Goal: Navigation & Orientation: Find specific page/section

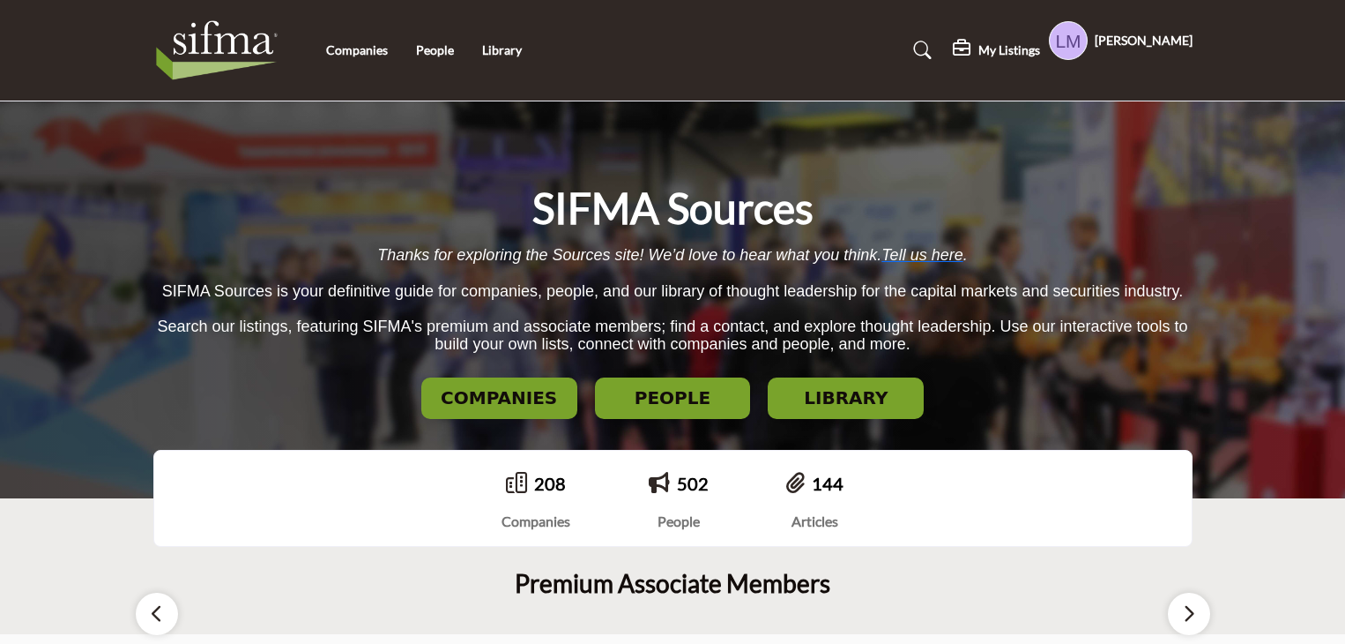
scroll to position [353, 0]
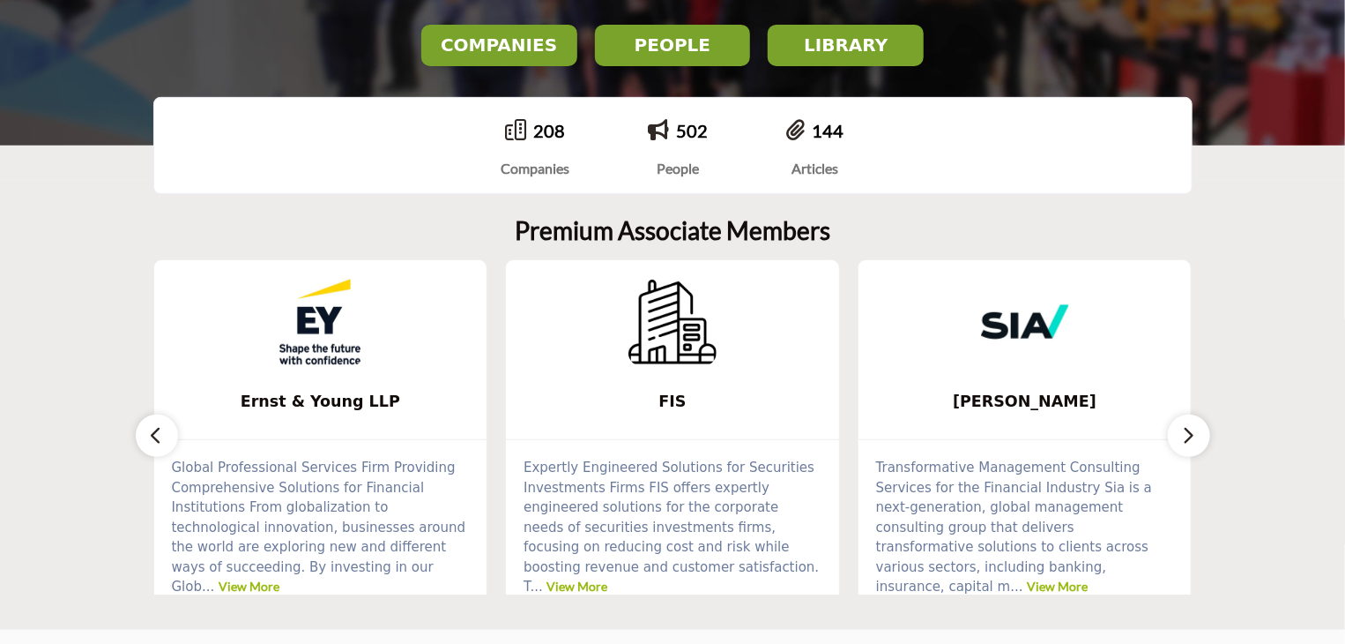
click at [1188, 439] on icon "button" at bounding box center [1189, 435] width 14 height 22
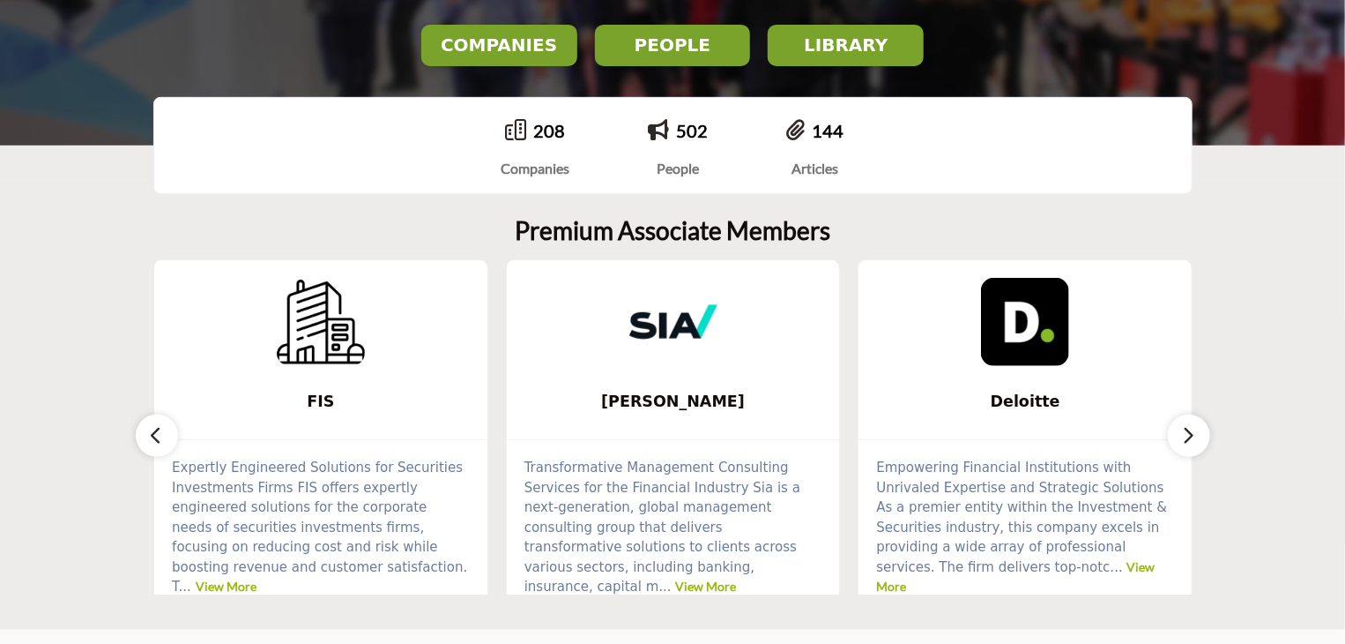
click at [1188, 439] on icon "button" at bounding box center [1189, 435] width 14 height 22
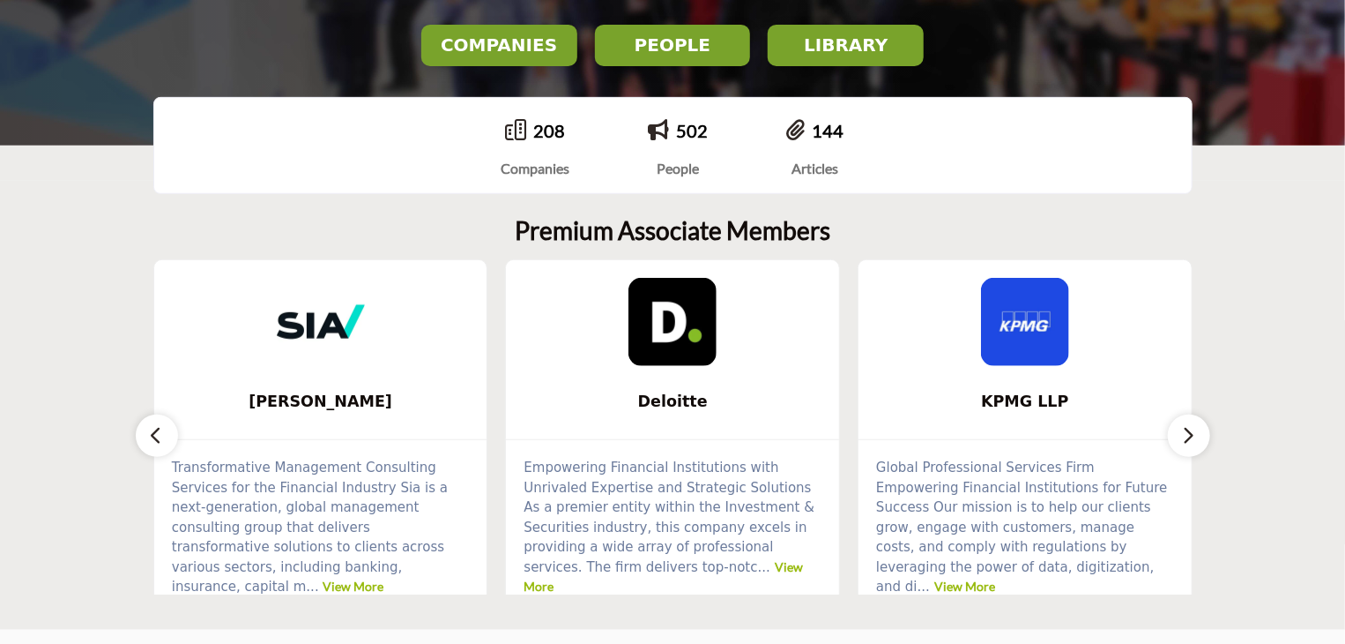
click at [1188, 439] on icon "button" at bounding box center [1189, 435] width 14 height 22
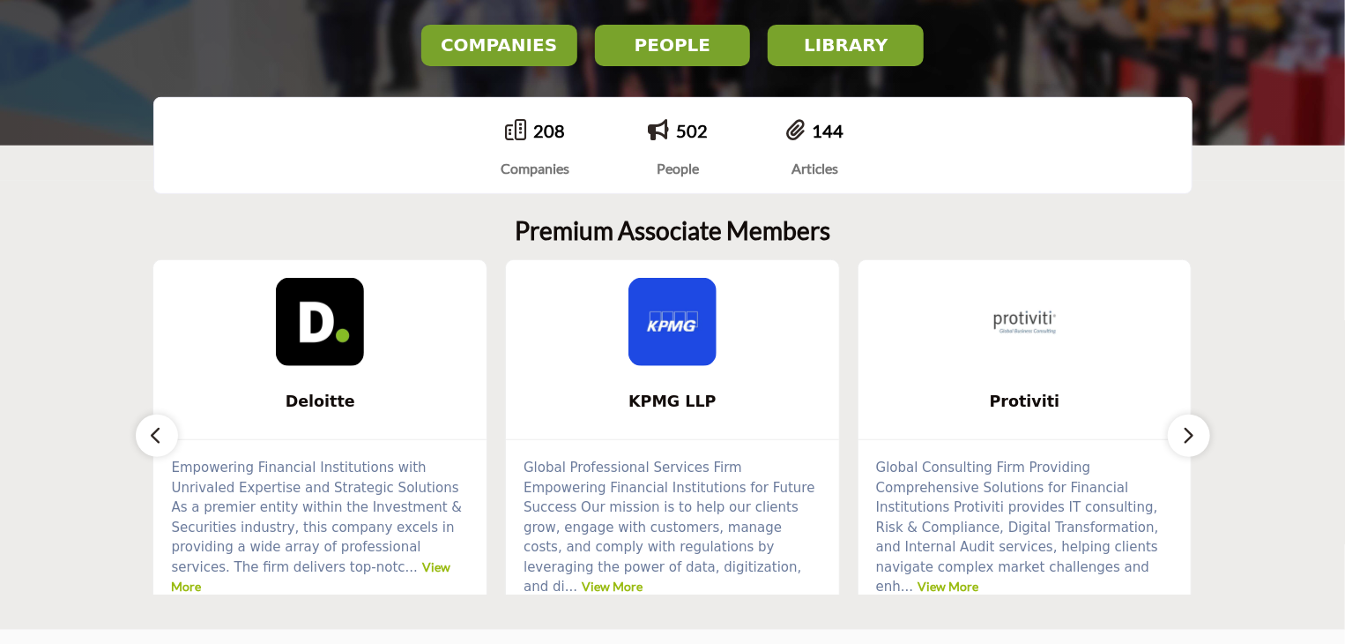
click at [1188, 439] on icon "button" at bounding box center [1189, 435] width 14 height 22
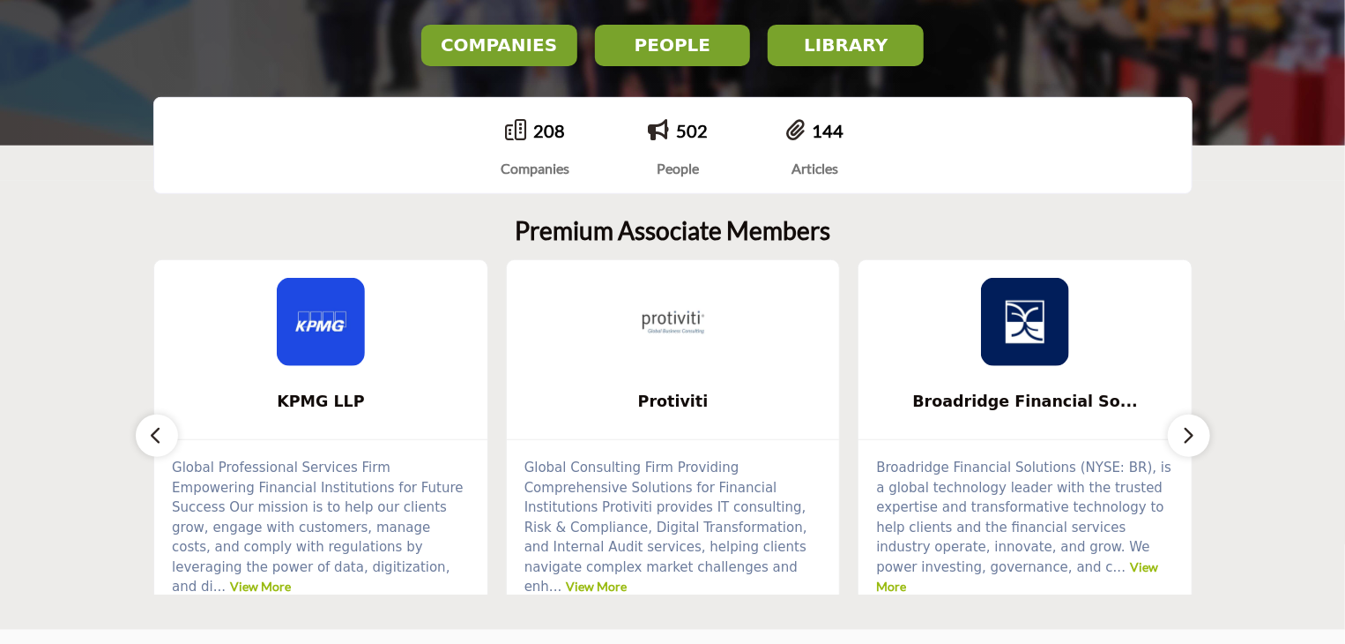
click at [1188, 439] on icon "button" at bounding box center [1189, 435] width 14 height 22
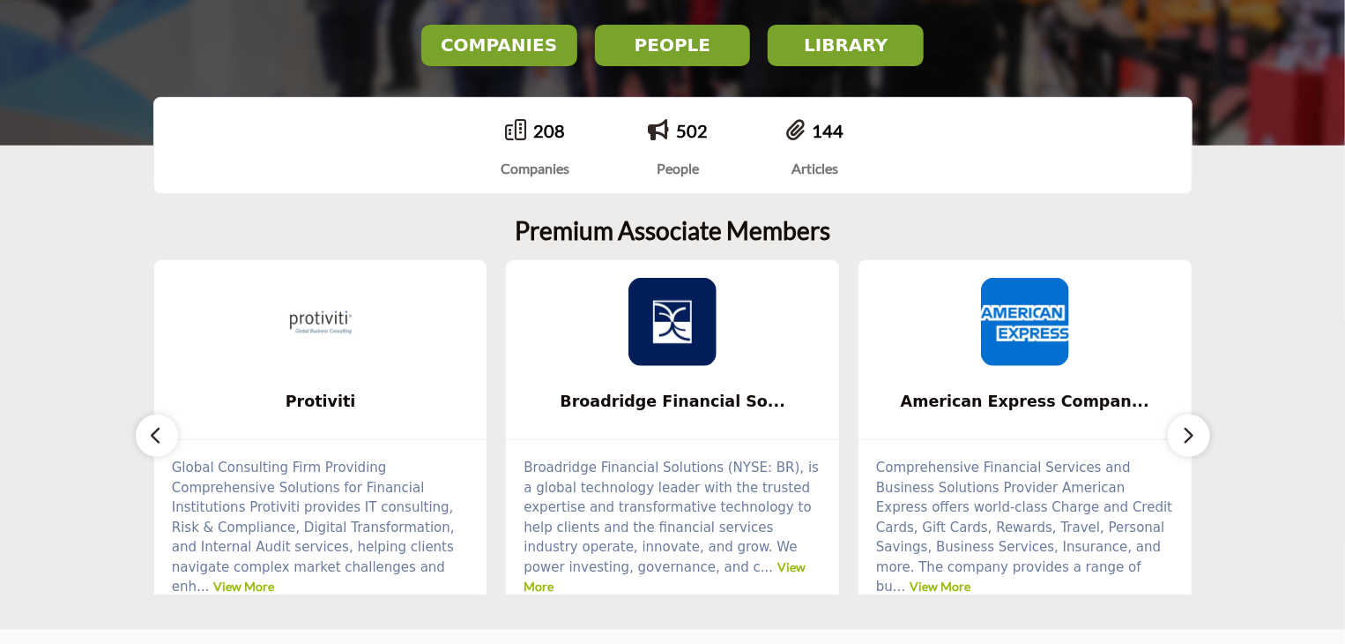
click at [1188, 439] on icon "button" at bounding box center [1189, 435] width 14 height 22
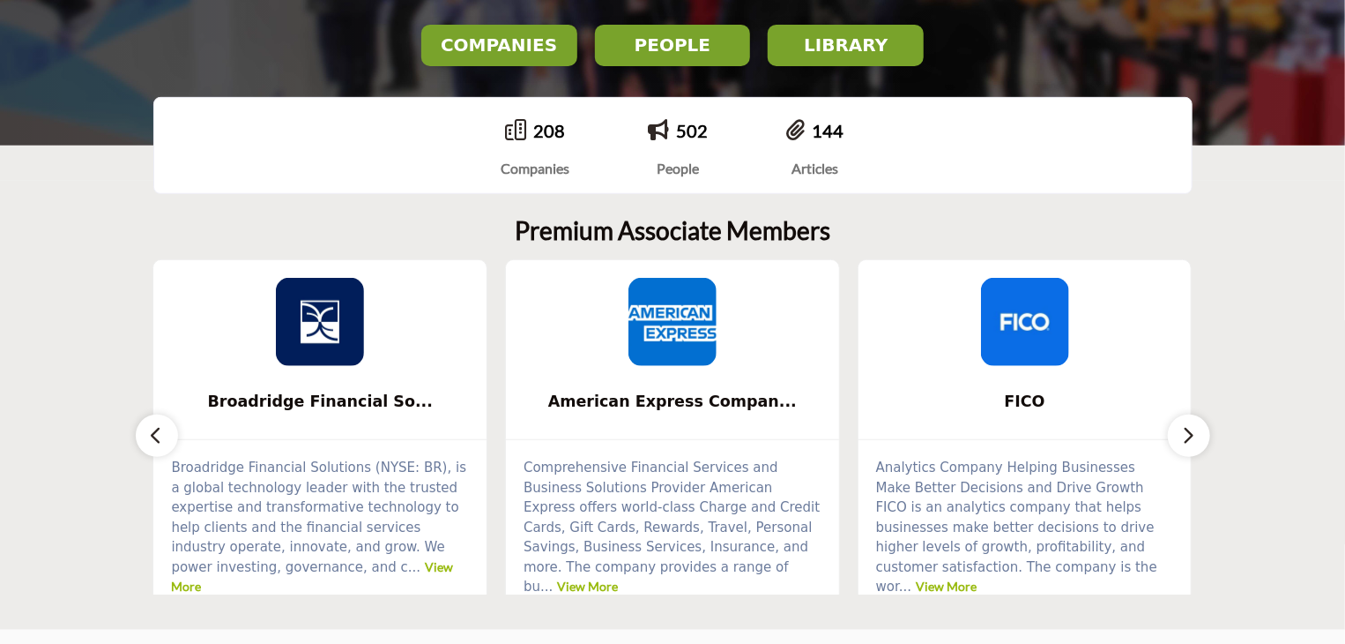
click at [1188, 439] on icon "button" at bounding box center [1189, 435] width 14 height 22
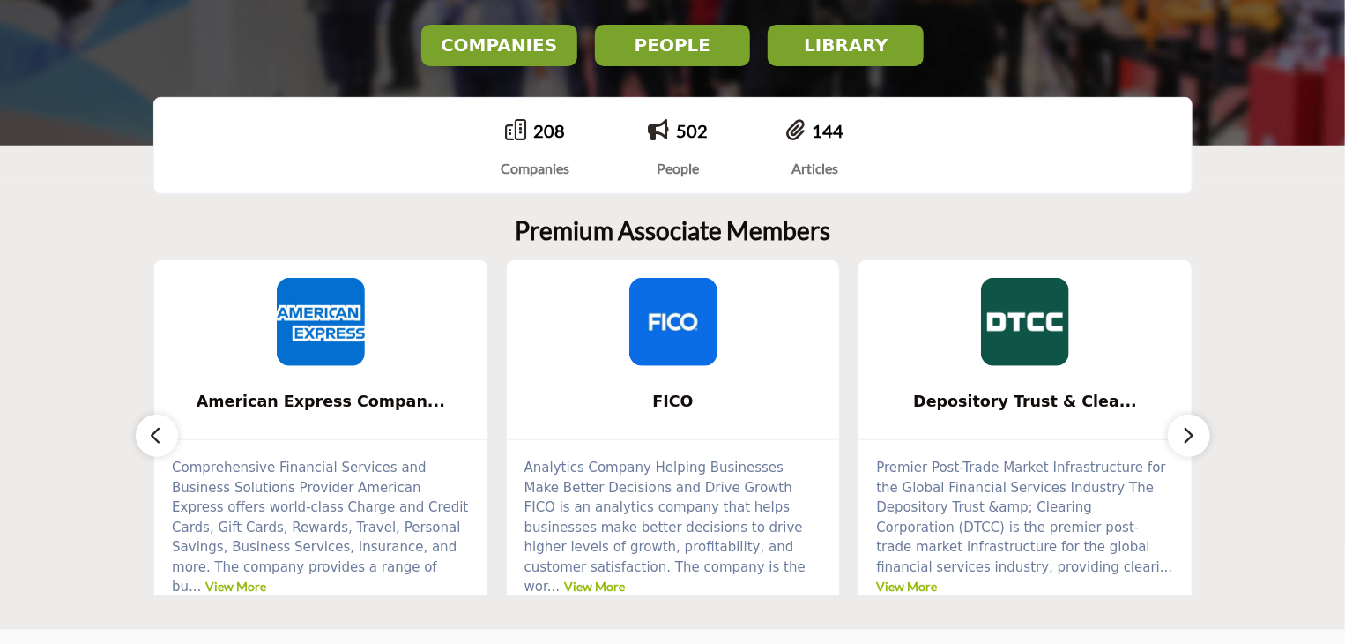
click at [1188, 439] on icon "button" at bounding box center [1189, 435] width 14 height 22
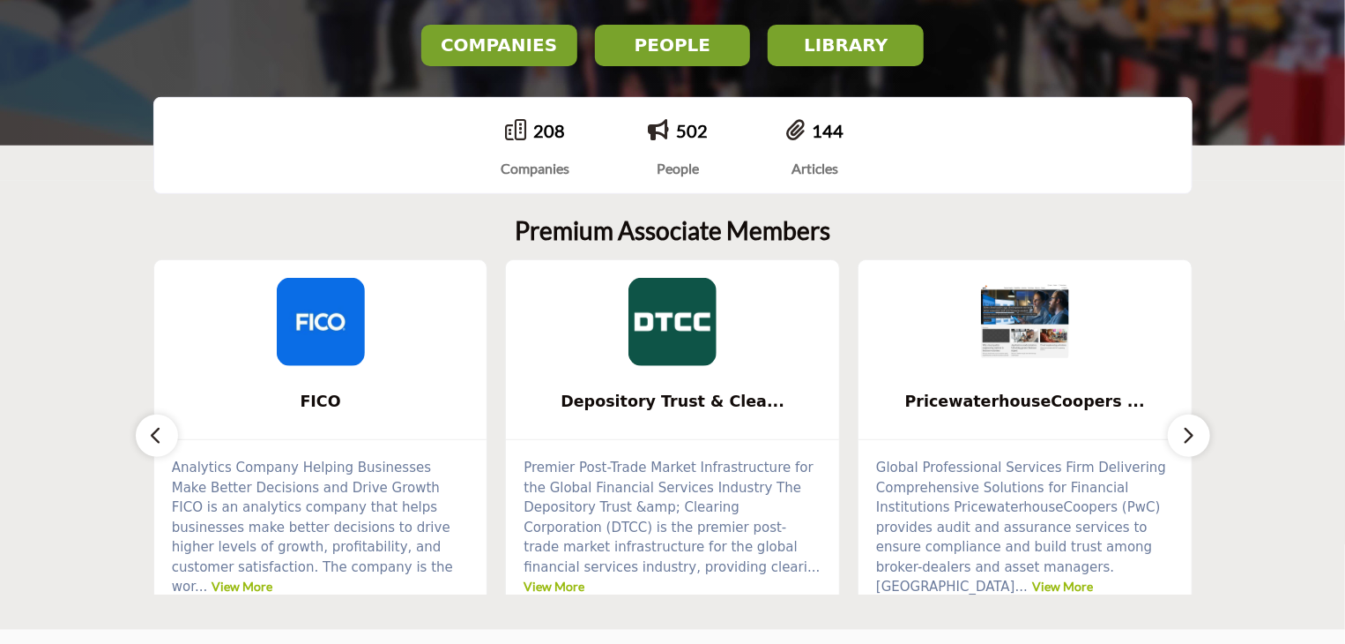
click at [1188, 439] on icon "button" at bounding box center [1189, 435] width 14 height 22
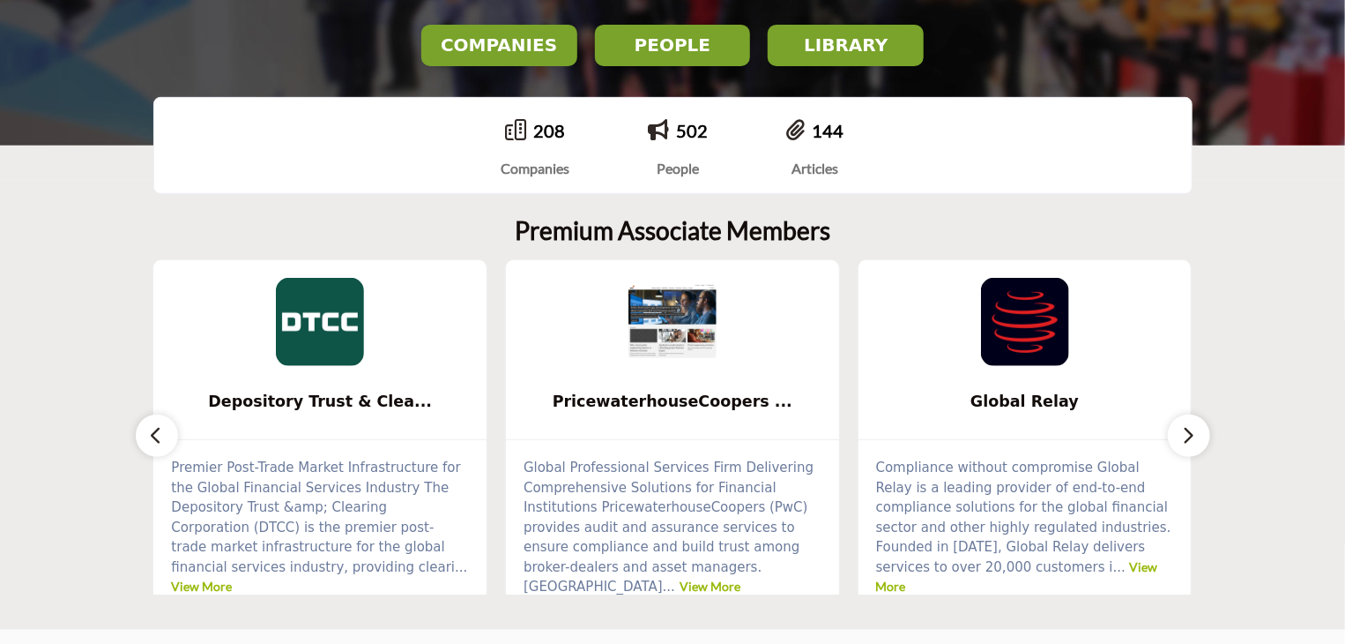
click at [1188, 439] on icon "button" at bounding box center [1189, 435] width 14 height 22
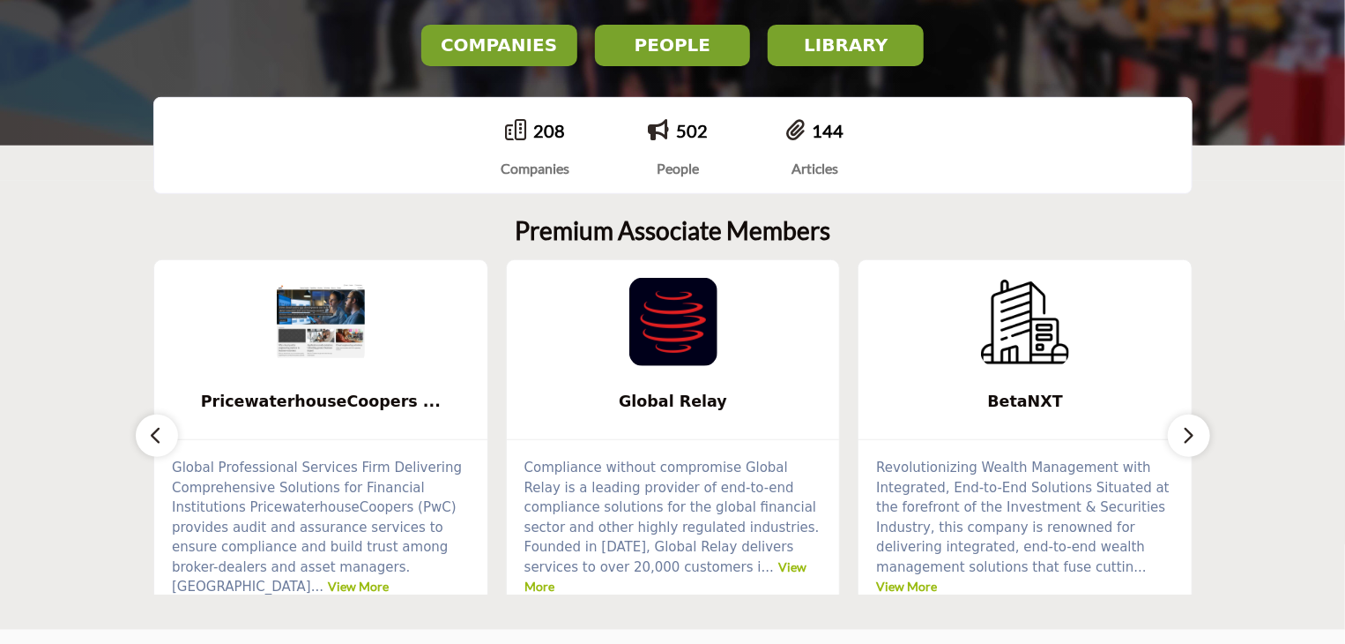
click at [1188, 439] on icon "button" at bounding box center [1189, 435] width 14 height 22
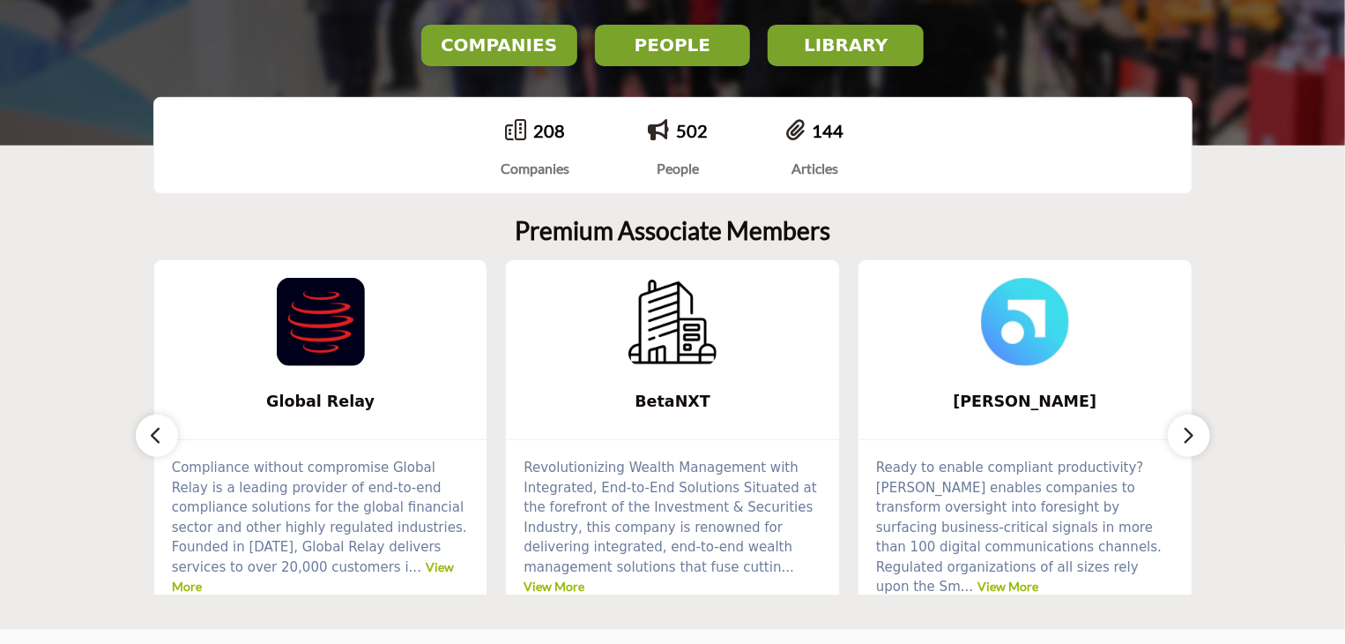
click at [1188, 439] on icon "button" at bounding box center [1189, 435] width 14 height 22
